Goal: Go to known website: Access a specific website the user already knows

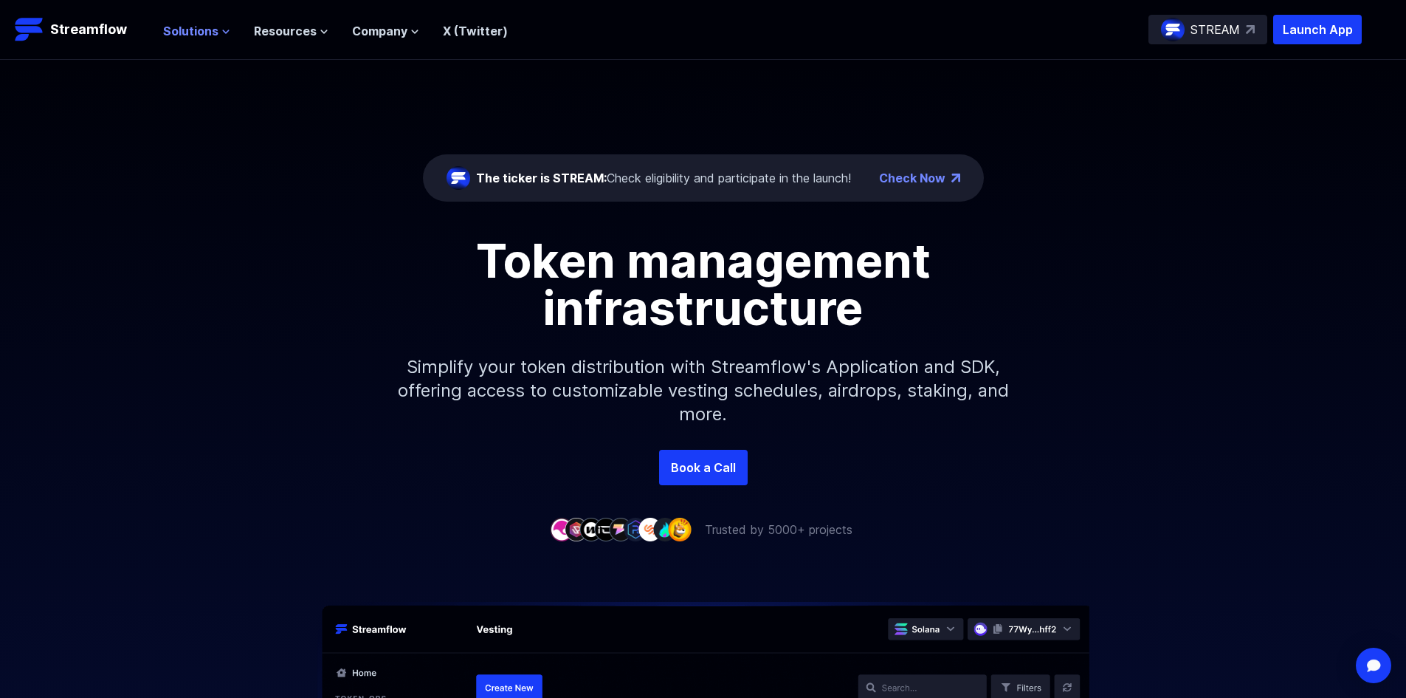
click at [164, 34] on span "Solutions" at bounding box center [190, 31] width 55 height 18
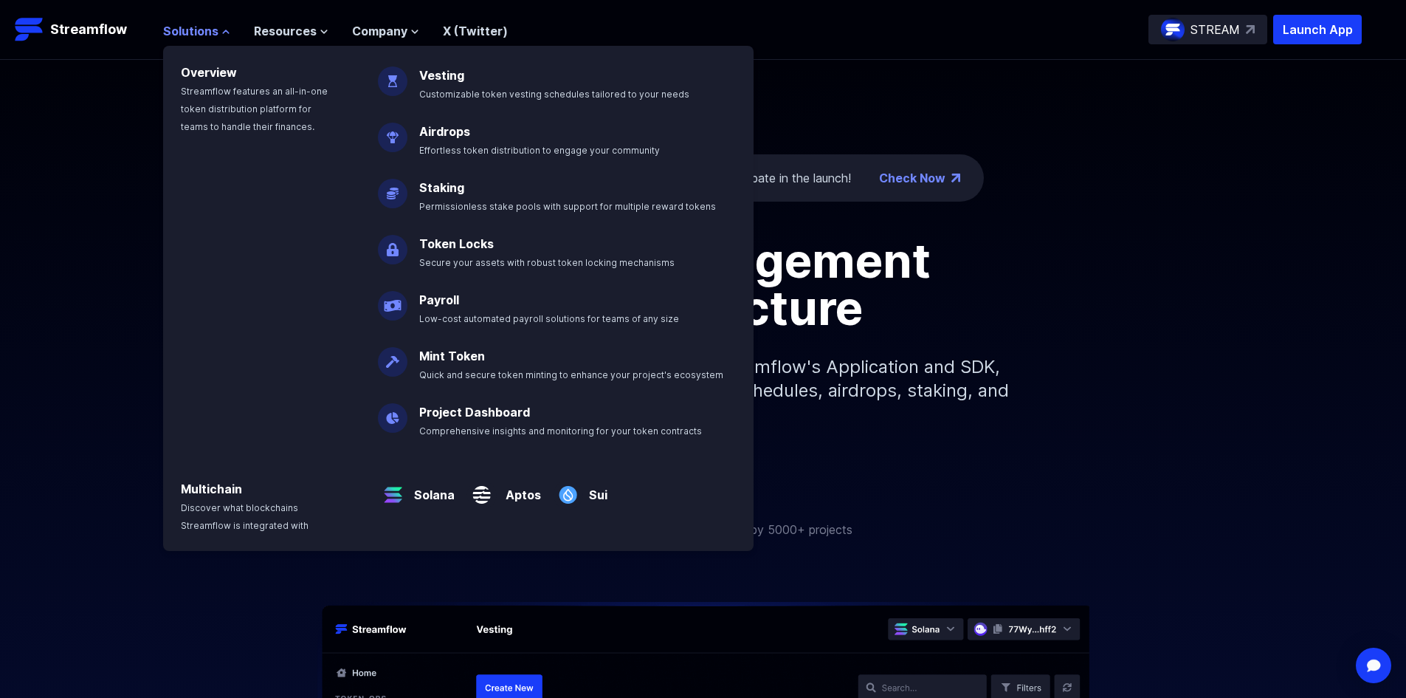
click at [167, 32] on span "Solutions" at bounding box center [190, 31] width 55 height 18
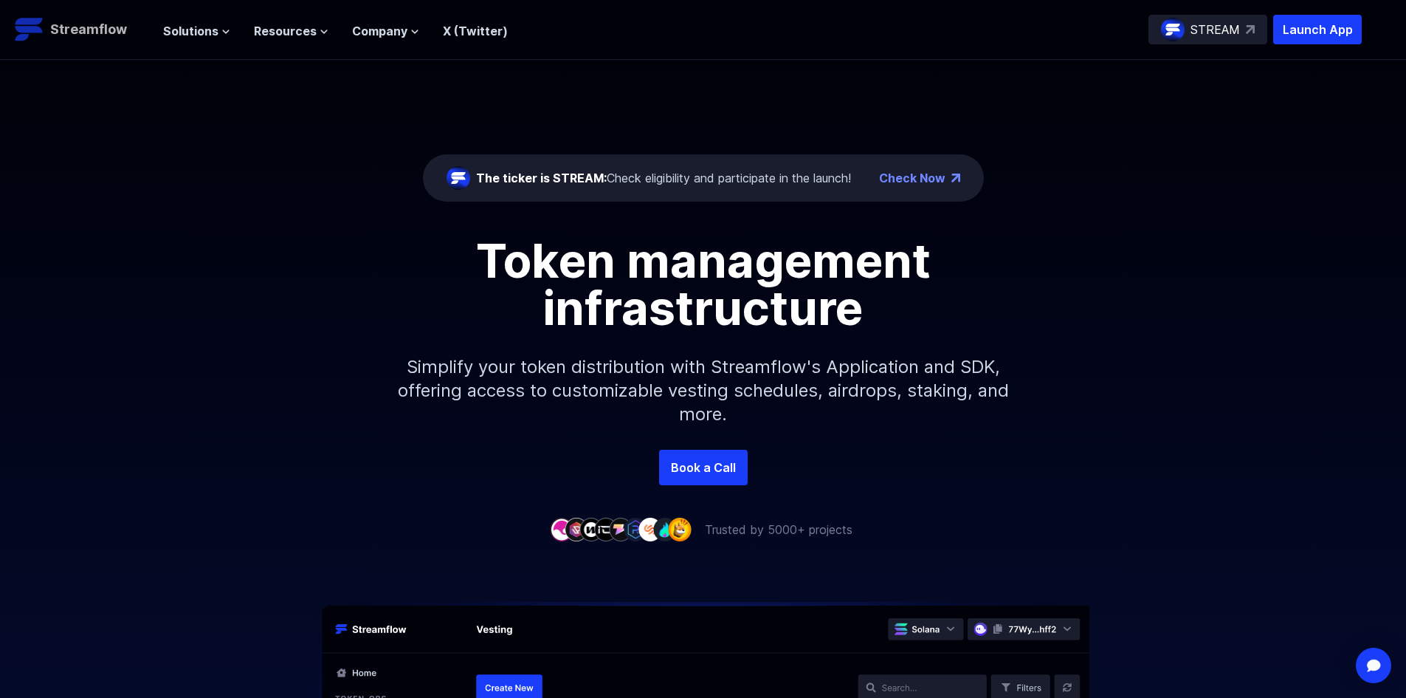
click at [116, 31] on p "Streamflow" at bounding box center [88, 29] width 77 height 21
click at [289, 80] on div "The ticker is STREAM: Check eligibility and participate in the launch! Check No…" at bounding box center [703, 255] width 1406 height 390
click at [1286, 27] on p "Launch App" at bounding box center [1317, 30] width 89 height 30
